Goal: Information Seeking & Learning: Find specific fact

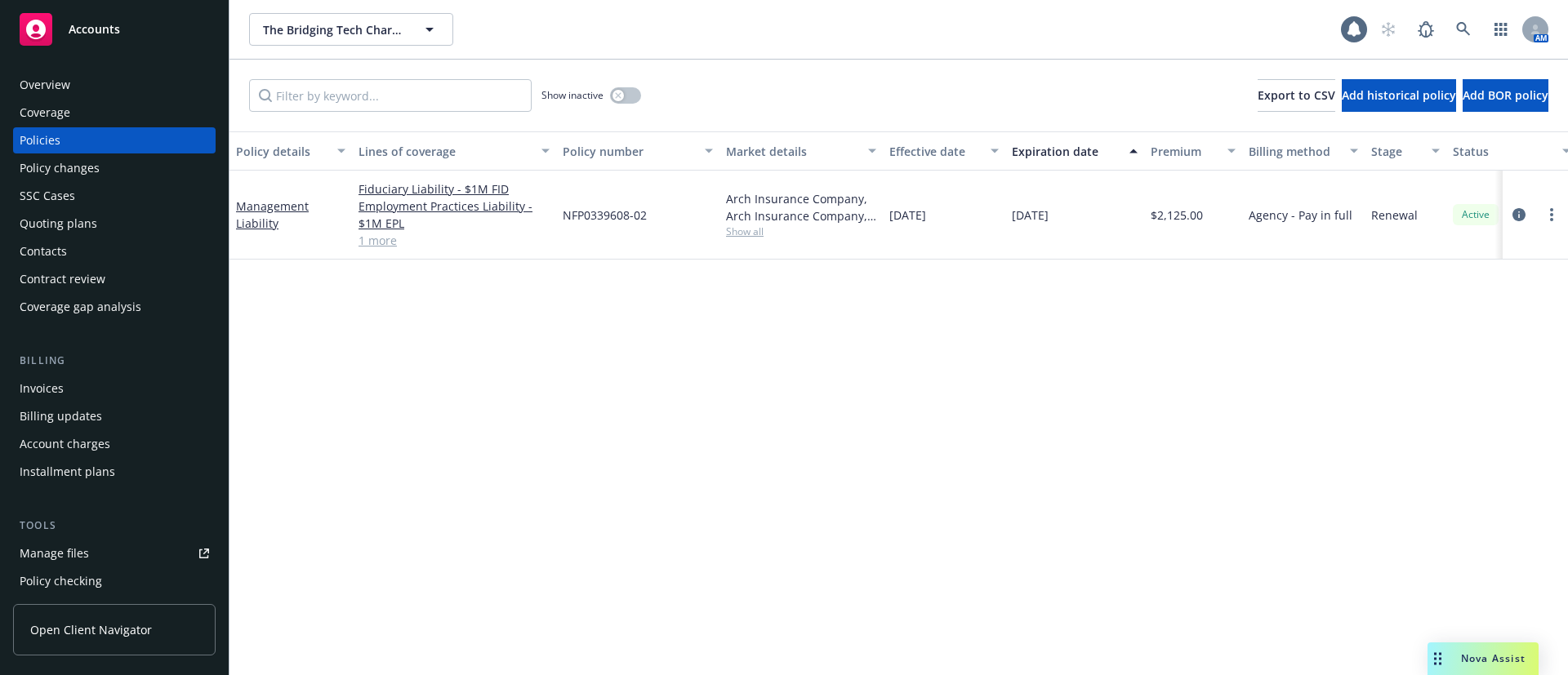
click at [74, 259] on div "Contacts" at bounding box center [114, 251] width 189 height 26
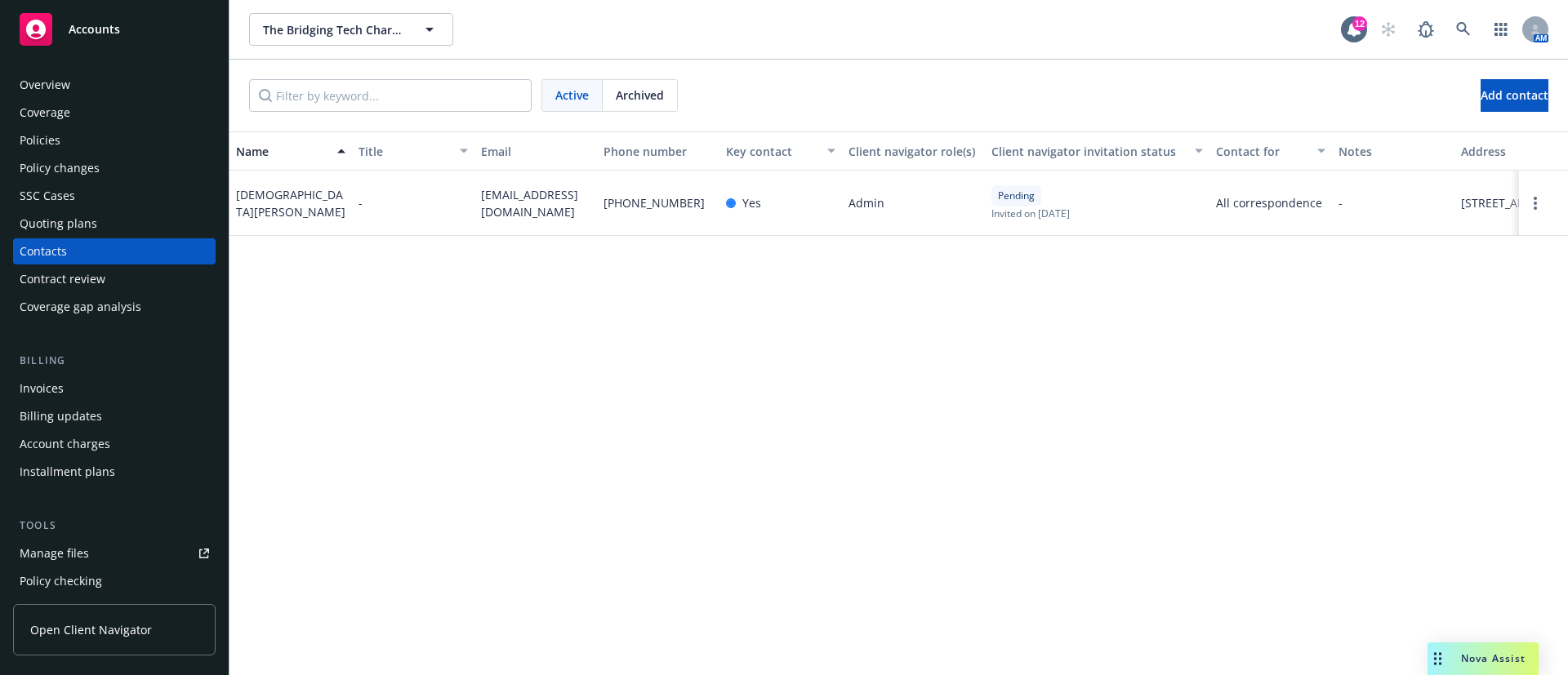
click at [651, 204] on span "[PHONE_NUMBER]" at bounding box center [654, 203] width 101 height 17
copy span "[PHONE_NUMBER]"
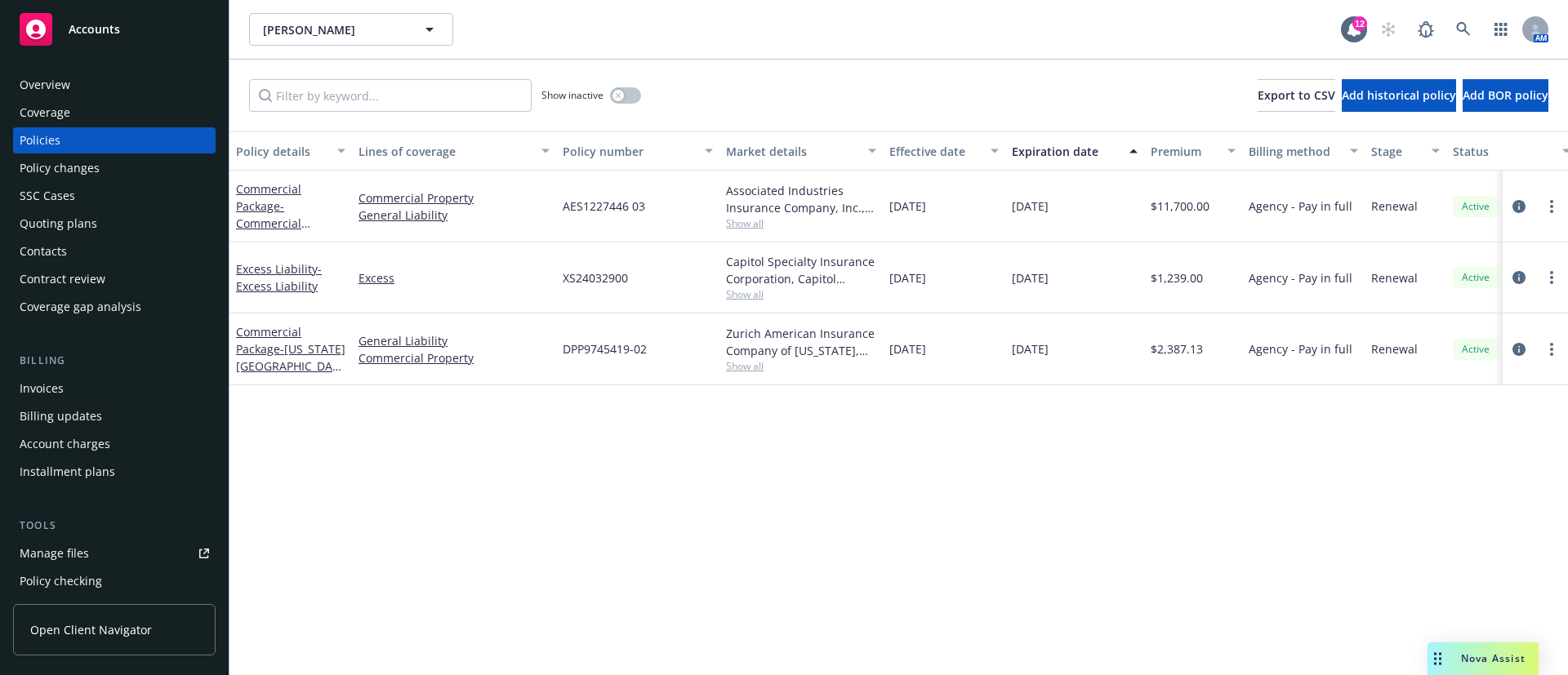
click at [754, 366] on span "Show all" at bounding box center [801, 366] width 151 height 14
click at [753, 299] on span "Show all" at bounding box center [801, 294] width 151 height 14
click at [1112, 575] on div "Policy details Lines of coverage Policy number Market details Effective date Ex…" at bounding box center [898, 403] width 1339 height 543
click at [762, 366] on span "Show all" at bounding box center [801, 366] width 151 height 14
click at [1136, 492] on div "Policy details Lines of coverage Policy number Market details Effective date Ex…" at bounding box center [898, 403] width 1339 height 543
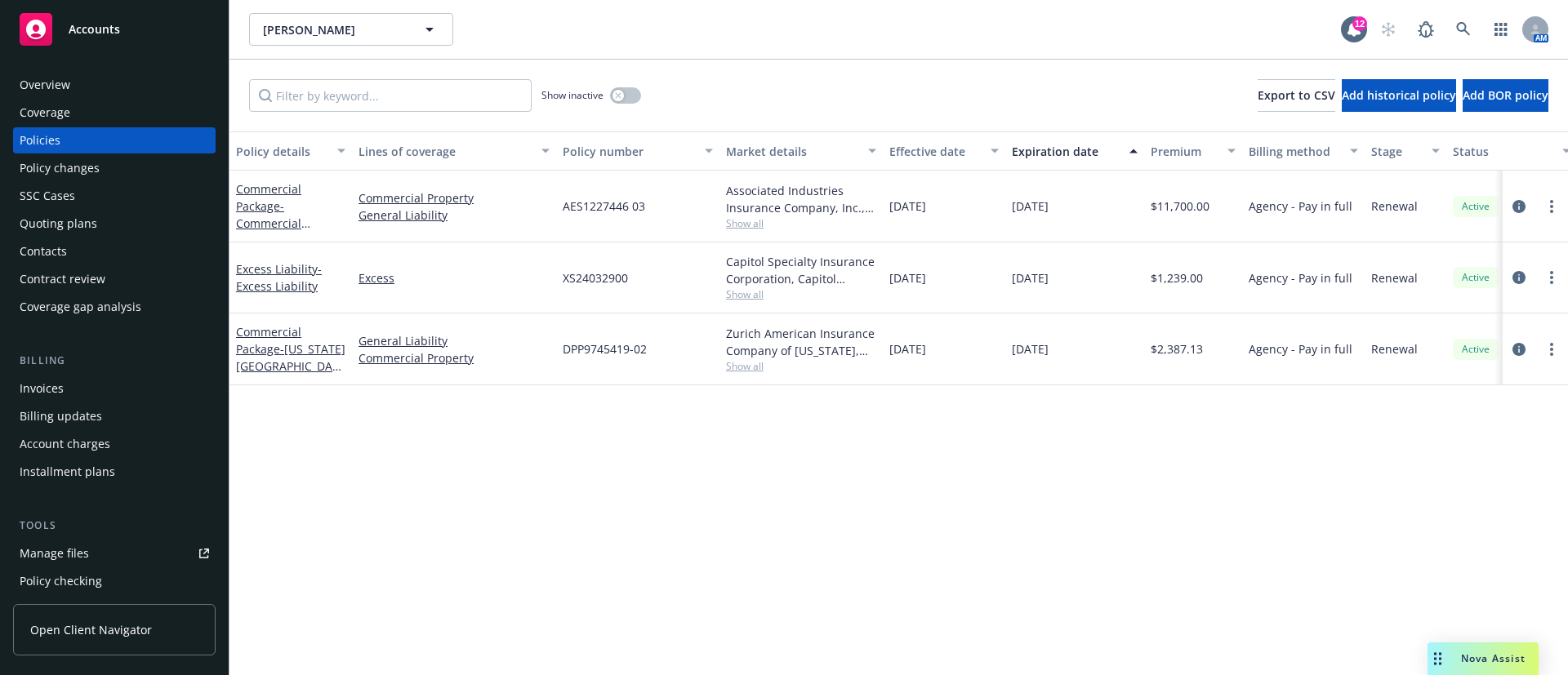
click at [753, 291] on span "Show all" at bounding box center [801, 294] width 151 height 14
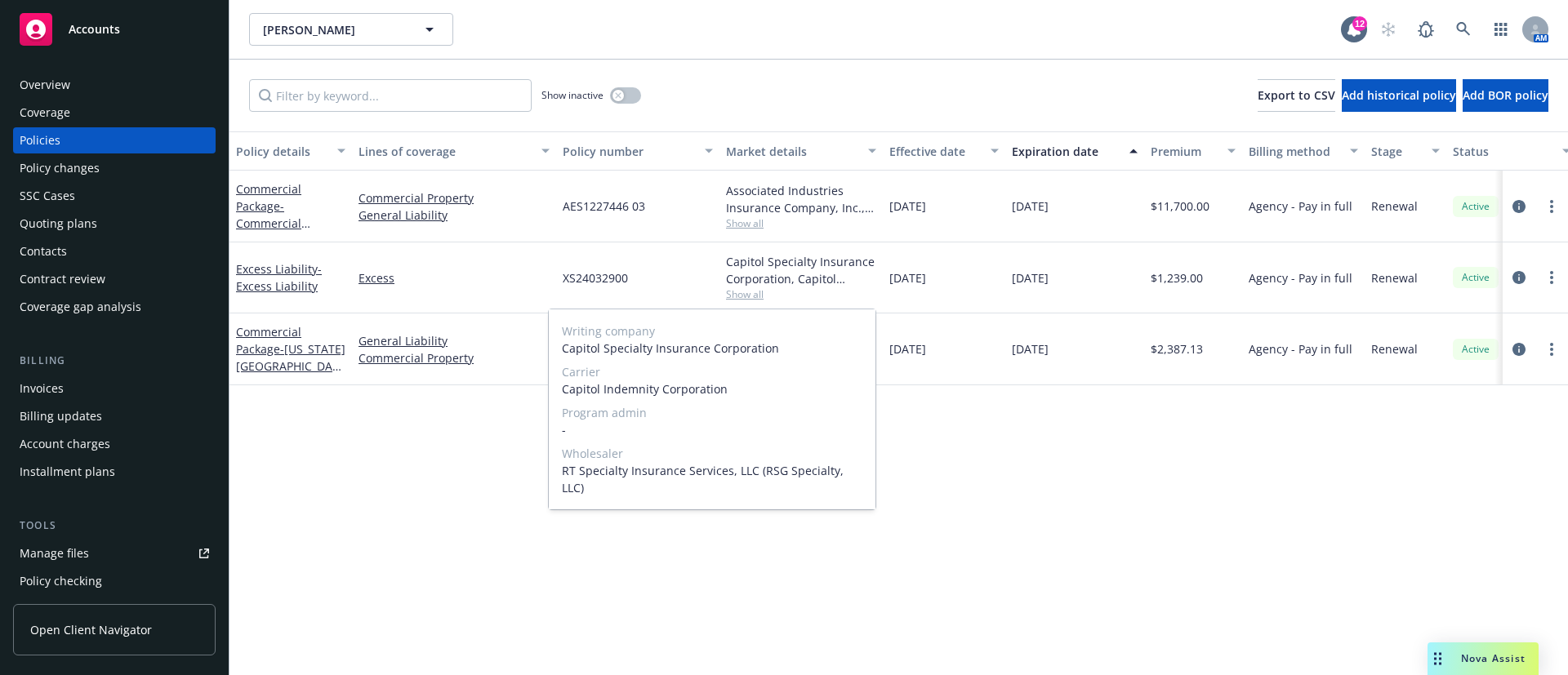
click at [753, 291] on span "Show all" at bounding box center [801, 294] width 151 height 14
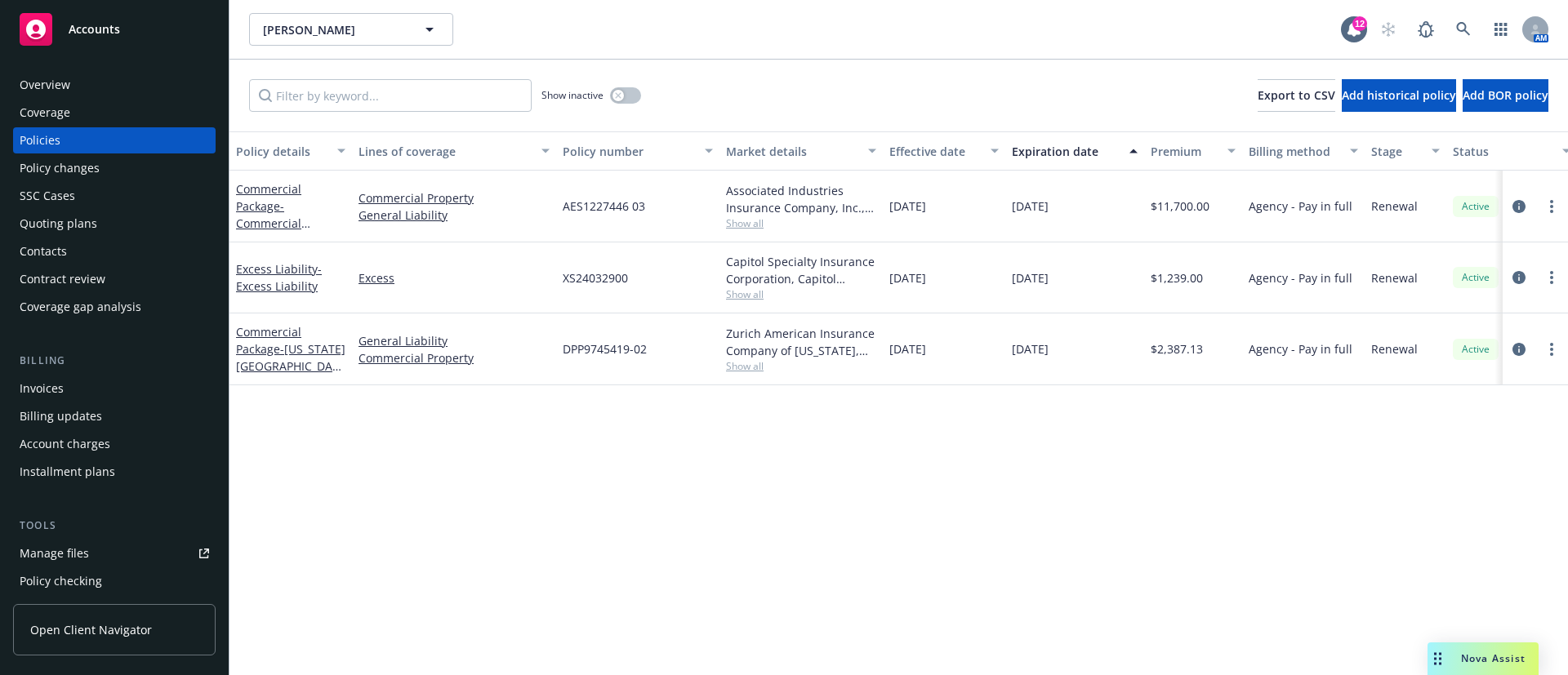
click at [742, 364] on span "Show all" at bounding box center [801, 366] width 151 height 14
click at [753, 221] on span "Show all" at bounding box center [801, 223] width 151 height 14
click at [754, 466] on div "Policy details Lines of coverage Policy number Market details Effective date Ex…" at bounding box center [898, 403] width 1339 height 543
click at [746, 226] on span "Show all" at bounding box center [801, 223] width 151 height 14
click at [847, 515] on div "Policy details Lines of coverage Policy number Market details Effective date Ex…" at bounding box center [898, 403] width 1339 height 543
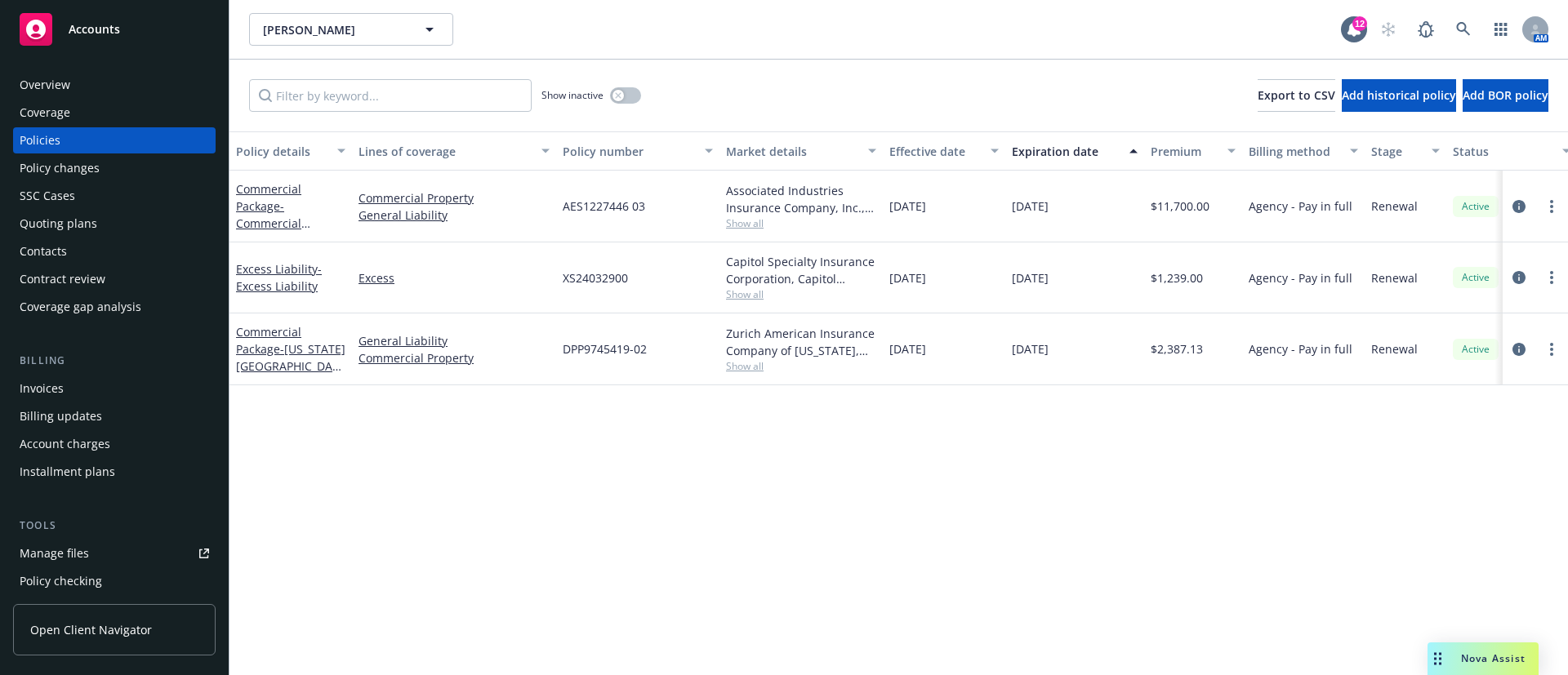
click at [759, 364] on span "Show all" at bounding box center [801, 366] width 151 height 14
click at [1019, 461] on div "Policy details Lines of coverage Policy number Market details Effective date Ex…" at bounding box center [898, 403] width 1339 height 543
click at [735, 292] on span "Show all" at bounding box center [801, 294] width 151 height 14
click at [960, 506] on div "Policy details Lines of coverage Policy number Market details Effective date Ex…" at bounding box center [898, 403] width 1339 height 543
click at [754, 378] on div "Zurich American Insurance Company of Illinois, Zurich Insurance Group Show all" at bounding box center [801, 349] width 164 height 72
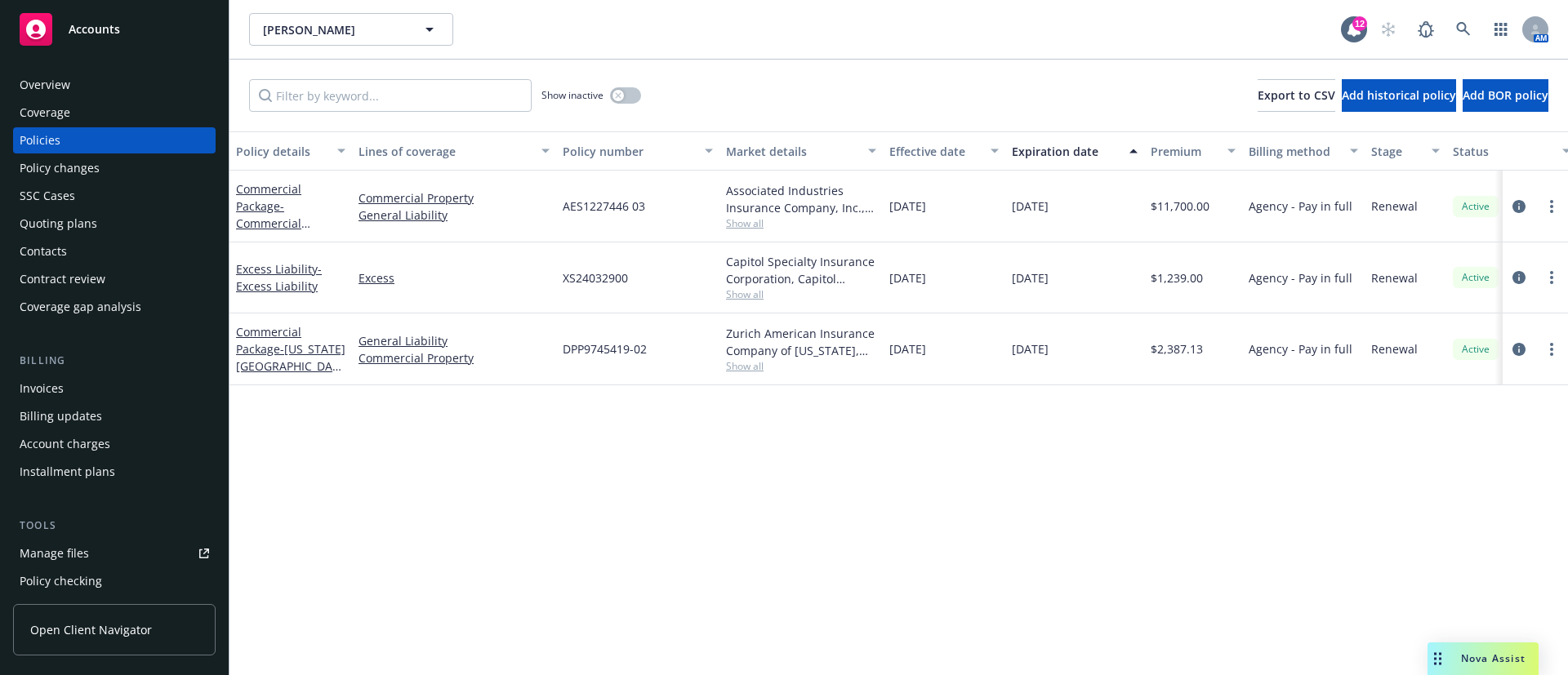
click at [746, 366] on span "Show all" at bounding box center [801, 366] width 151 height 14
click at [763, 227] on span "Show all" at bounding box center [801, 223] width 151 height 14
click at [835, 604] on div "Policy details Lines of coverage Policy number Market details Effective date Ex…" at bounding box center [898, 403] width 1339 height 543
drag, startPoint x: 717, startPoint y: 332, endPoint x: 808, endPoint y: 322, distance: 91.5
click at [808, 322] on div "Commercial Package - Washington Street ONLY General Liability Commercial Proper…" at bounding box center [1017, 349] width 1576 height 72
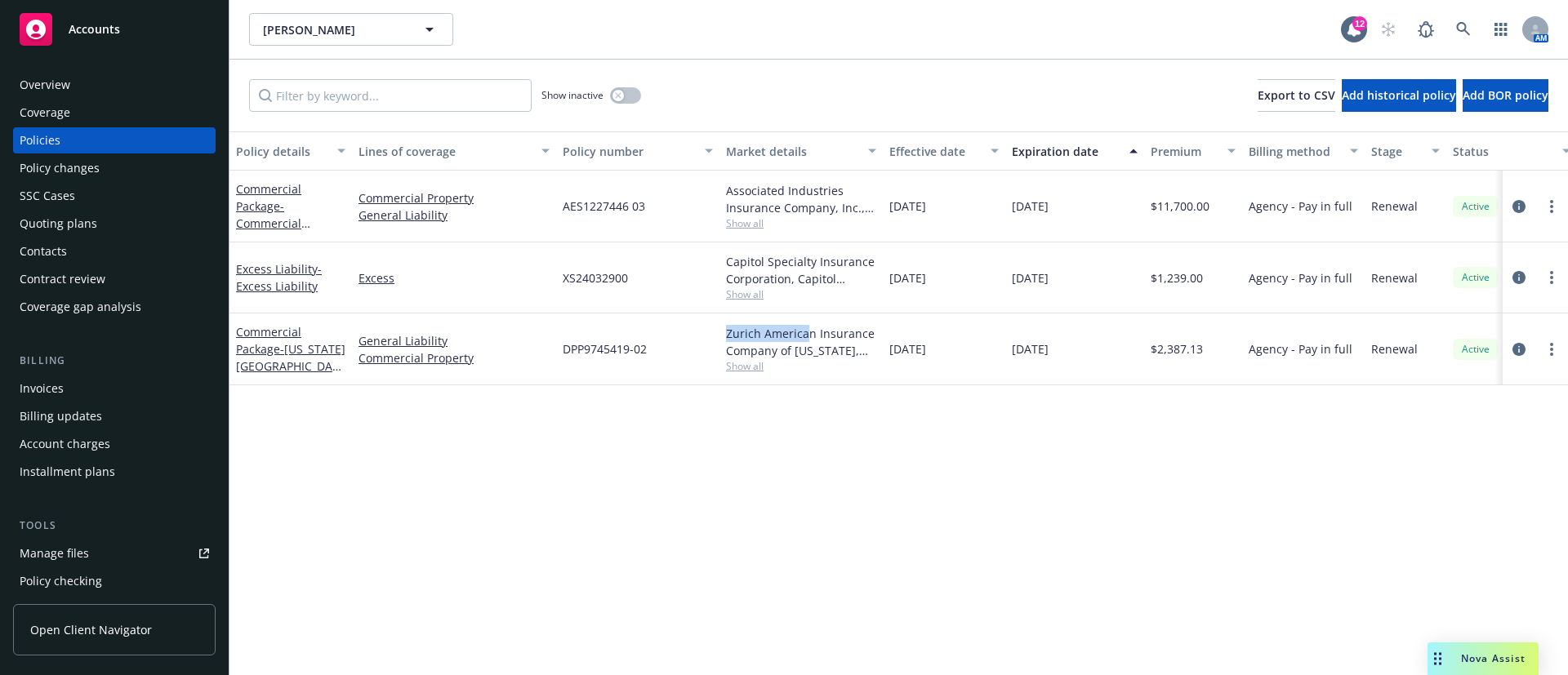
copy div "Zurich America"
